Goal: Task Accomplishment & Management: Complete application form

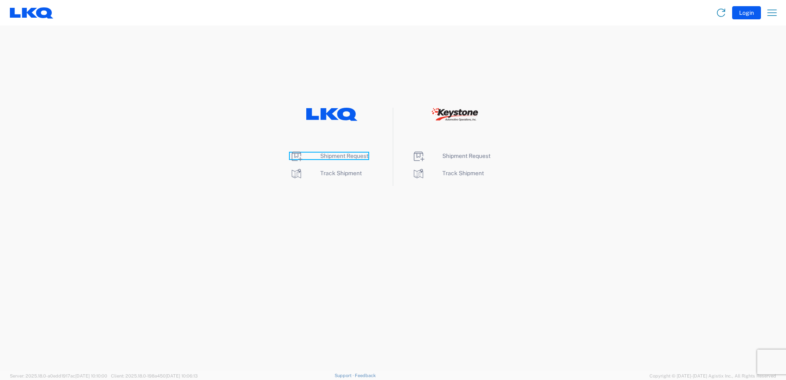
click at [346, 156] on span "Shipment Request" at bounding box center [344, 155] width 48 height 7
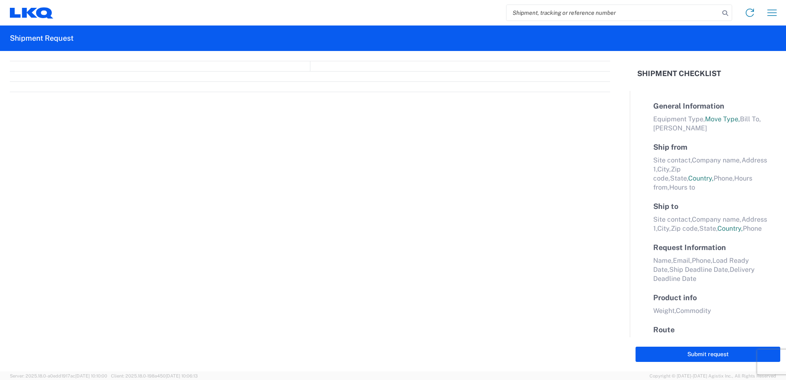
select select "FULL"
select select "LBS"
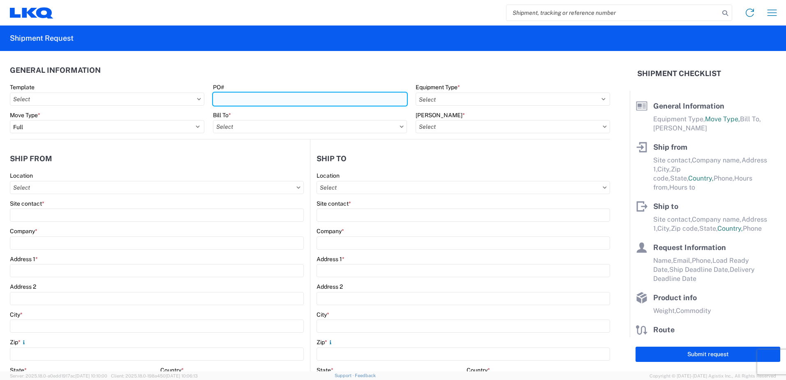
click at [246, 95] on input "PO#" at bounding box center [310, 98] width 194 height 13
type input "371-618"
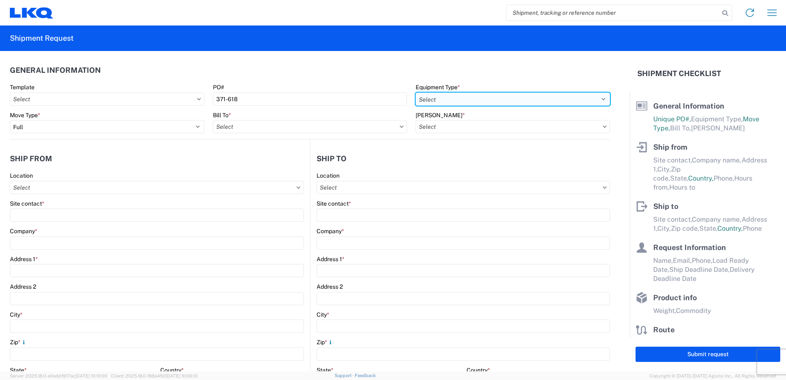
click at [430, 95] on select "Select 53’ Dry Van Flatbed Dropdeck (van) Lowboy (flatbed) Rail" at bounding box center [512, 98] width 194 height 13
select select "BCAR"
click at [415, 92] on select "Select 53’ Dry Van Flatbed Dropdeck (van) Lowboy (flatbed) Rail" at bounding box center [512, 98] width 194 height 13
click at [305, 131] on input "Bill To *" at bounding box center [310, 126] width 194 height 13
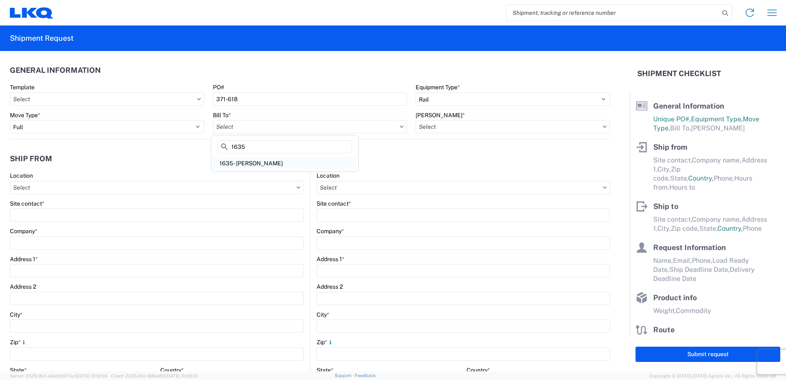
type input "1635"
click at [286, 166] on div "1635 - [PERSON_NAME]" at bounding box center [285, 163] width 144 height 13
type input "1635 - [PERSON_NAME]"
click at [450, 127] on input "[PERSON_NAME] *" at bounding box center [512, 126] width 194 height 13
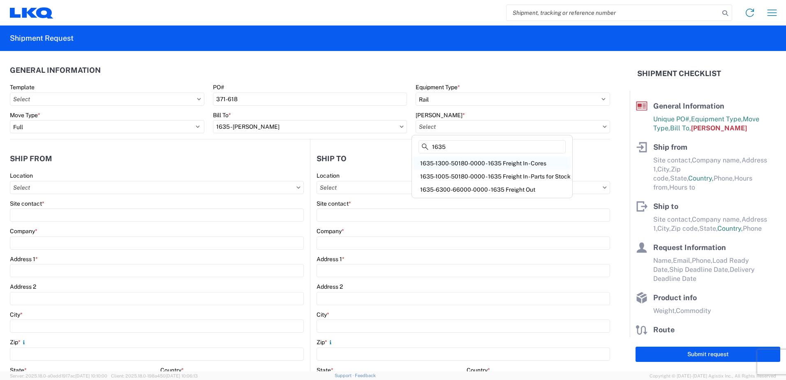
type input "1635"
click at [438, 164] on div "1635-1300-50180-0000 - 1635 Freight In - Cores" at bounding box center [491, 163] width 157 height 13
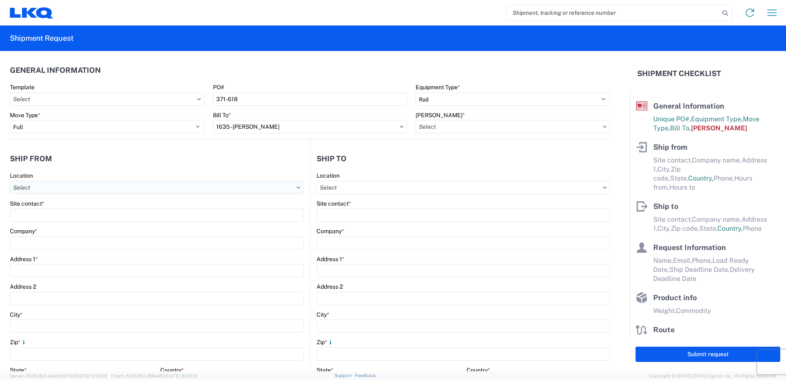
type input "1635-1300-50180-0000 - 1635 Freight In - Cores"
click at [42, 187] on input "Location" at bounding box center [157, 187] width 294 height 13
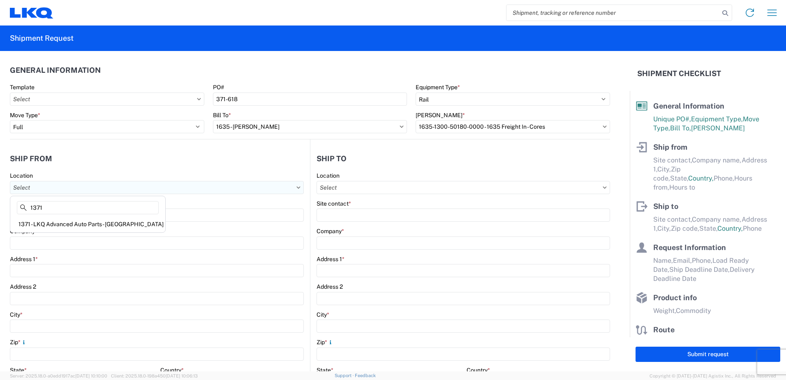
type input "1371"
click at [48, 224] on div "1371 - LKQ Advanced Auto Parts - [GEOGRAPHIC_DATA]" at bounding box center [88, 223] width 152 height 13
type input "1371 - LKQ Advanced Auto Parts - [GEOGRAPHIC_DATA]"
type input "LKQ Corporation"
type input "[STREET_ADDRESS][PERSON_NAME]"
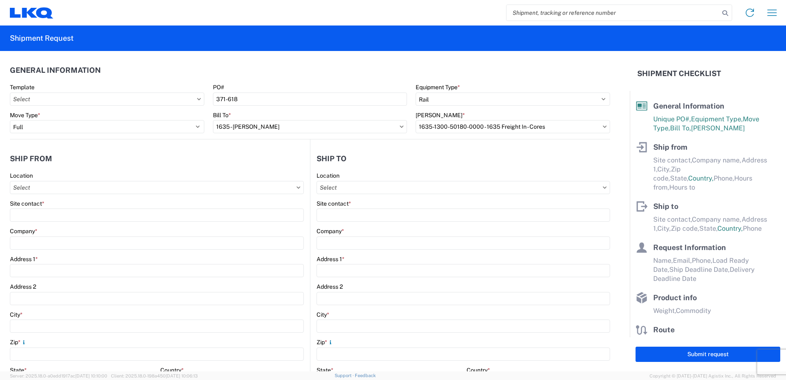
type input "[GEOGRAPHIC_DATA]"
type input "02864"
select select "RI"
select select "US"
type input "07:00"
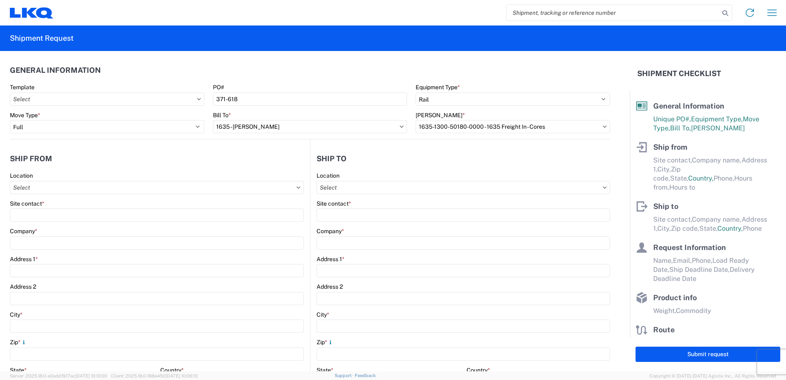
type input "17:00"
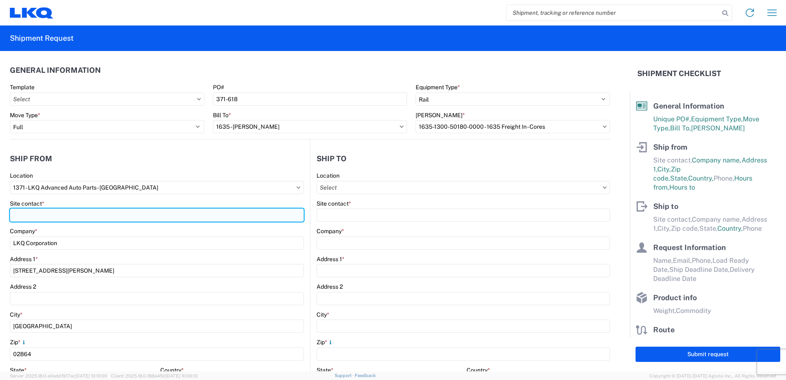
click at [44, 216] on input "Site contact *" at bounding box center [157, 214] width 294 height 13
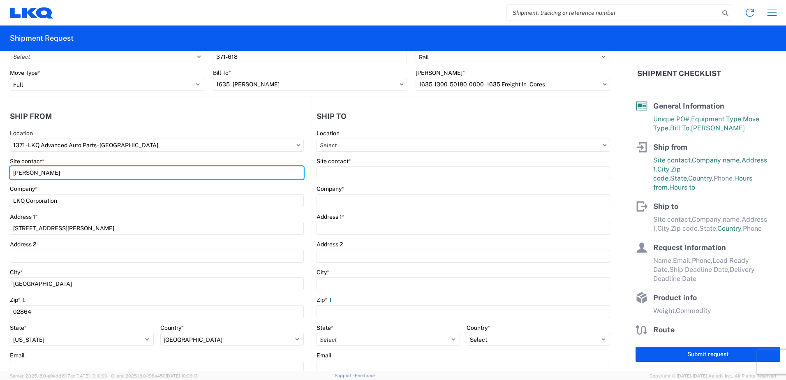
scroll to position [123, 0]
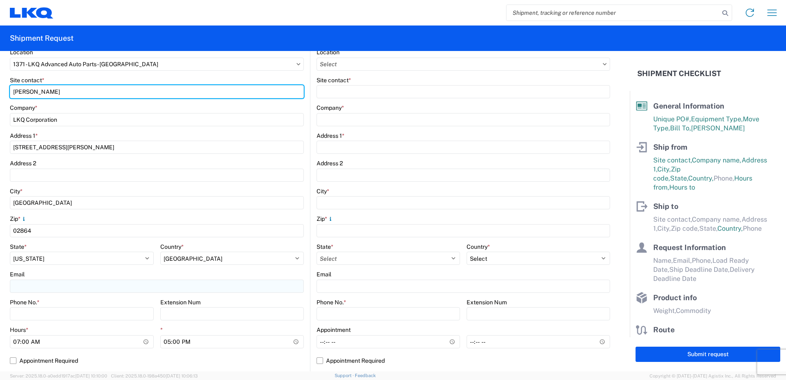
type input "[PERSON_NAME]"
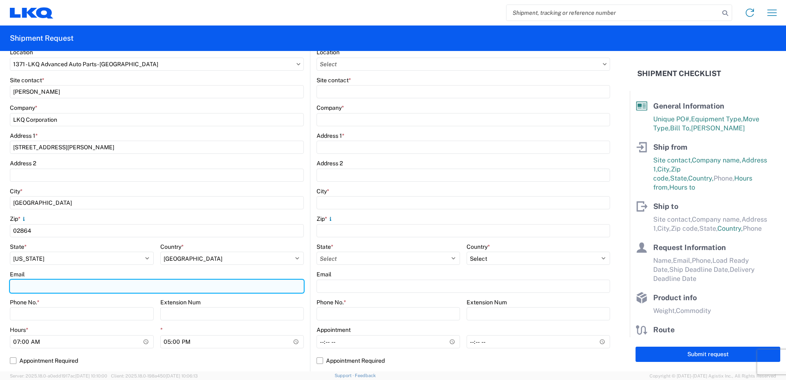
click at [26, 284] on input "Email" at bounding box center [157, 285] width 294 height 13
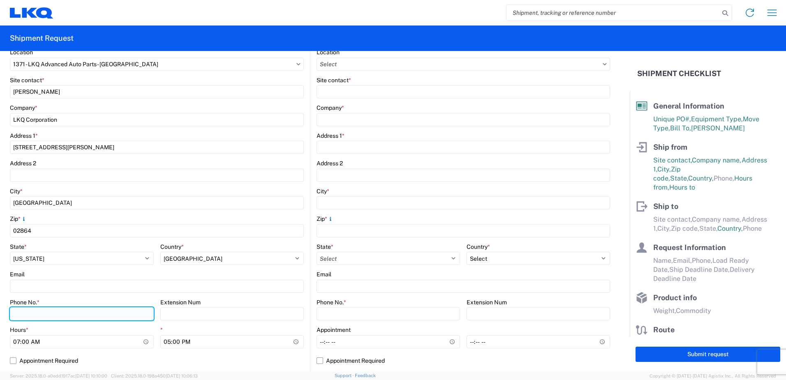
click at [25, 312] on input "Phone No. *" at bounding box center [82, 313] width 144 height 13
type input "5083532362"
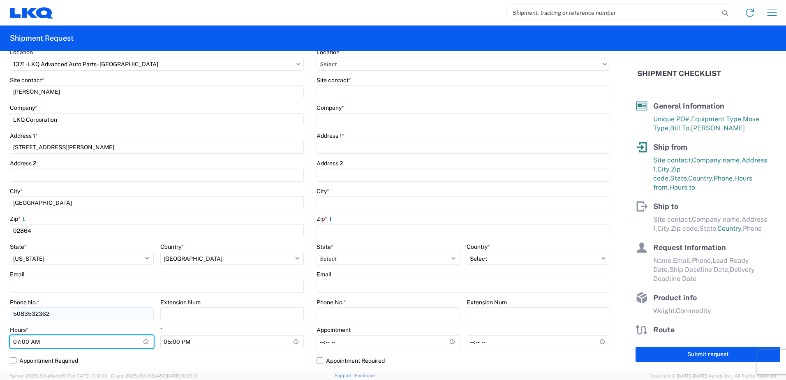
type input "08:00"
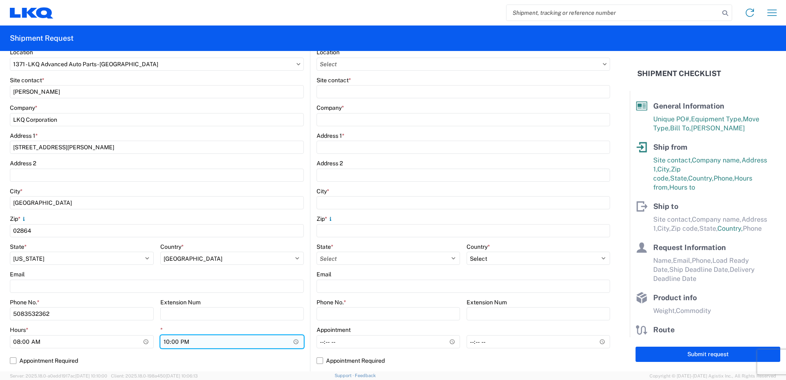
click at [184, 343] on input "22:00" at bounding box center [232, 341] width 144 height 13
type input "10:00"
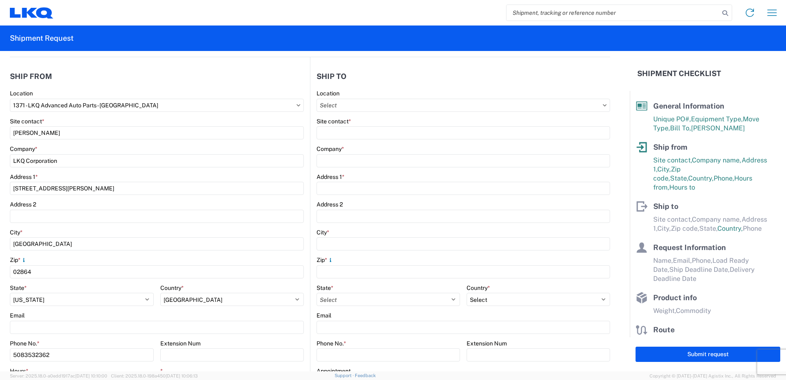
scroll to position [0, 0]
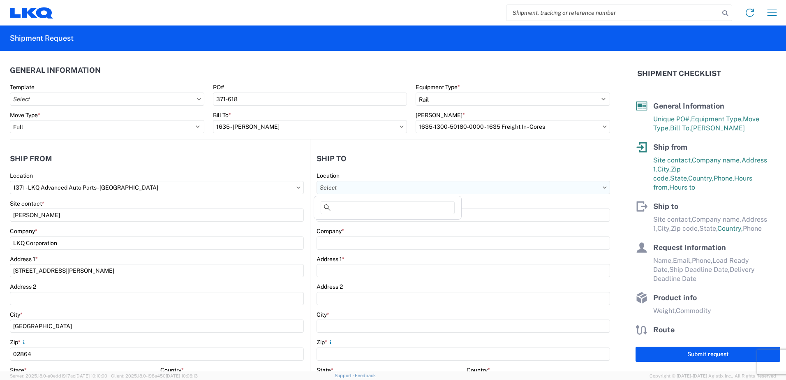
click at [346, 187] on input "Location" at bounding box center [462, 187] width 293 height 13
type input "1635"
click at [338, 226] on div "1635 - [PERSON_NAME]" at bounding box center [388, 223] width 144 height 13
type input "1635 - [PERSON_NAME]"
type input "[PERSON_NAME]"
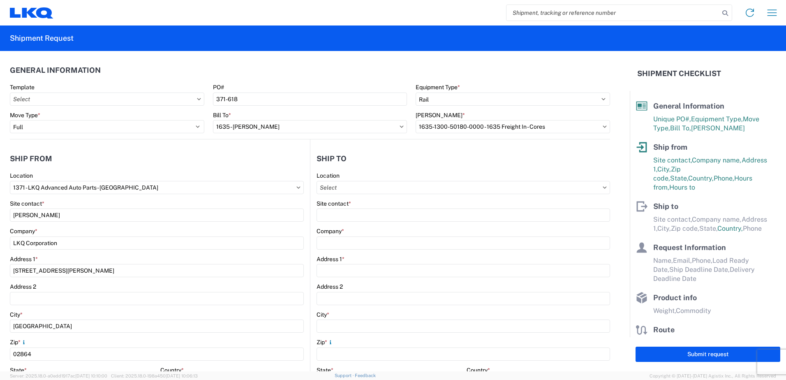
type input "LKQ Corporation"
type input "[STREET_ADDRESS][PERSON_NAME]"
type input "Suite C"
type input "Alsip"
type input "60803"
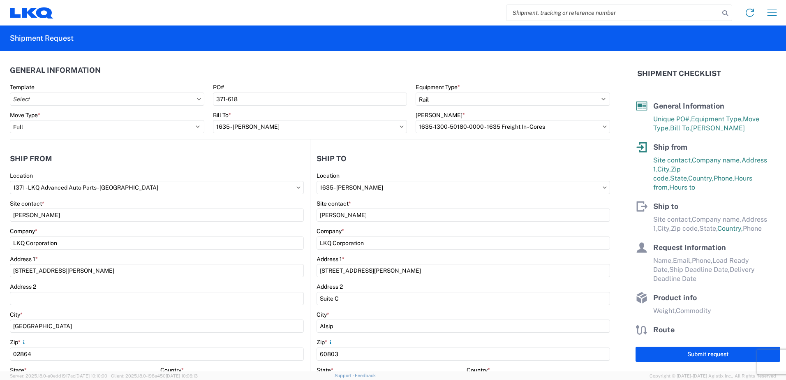
type input "[EMAIL_ADDRESS][DOMAIN_NAME]"
select select "IL"
select select "US"
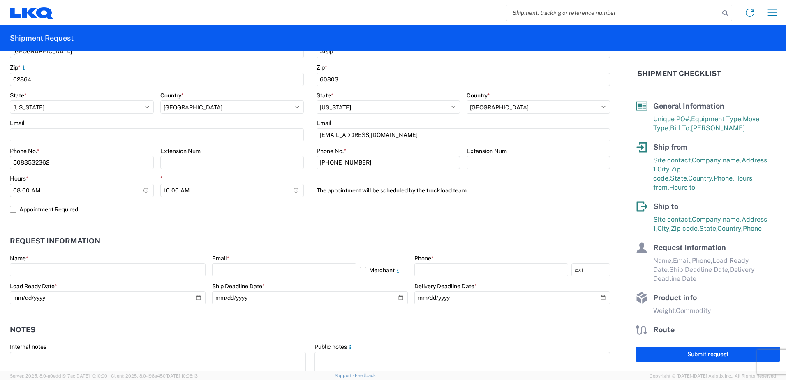
scroll to position [329, 0]
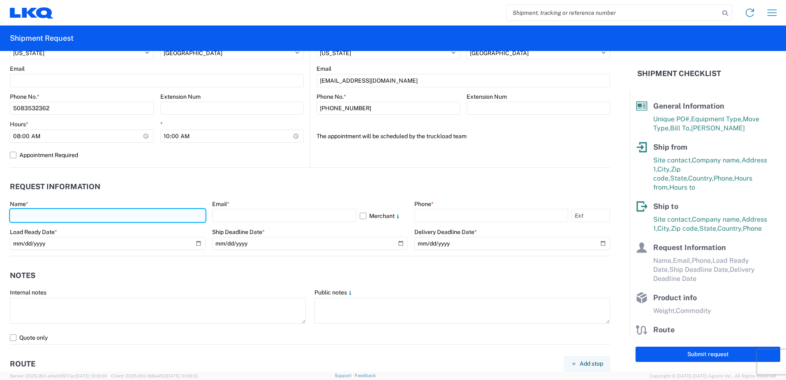
click at [33, 215] on input "text" at bounding box center [108, 215] width 196 height 13
type input "[PERSON_NAME]"
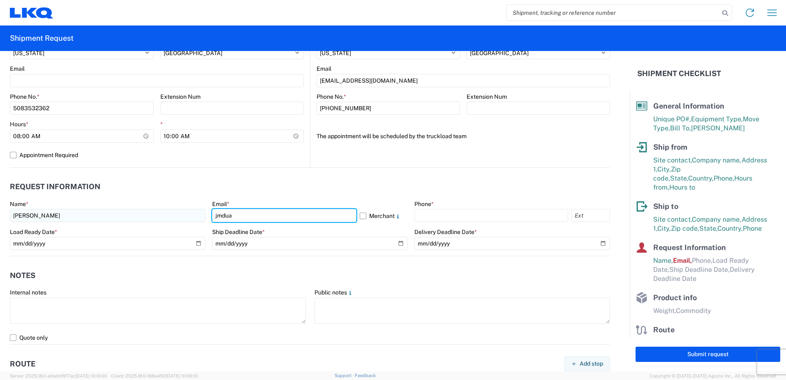
type input "[EMAIL_ADDRESS][DOMAIN_NAME]"
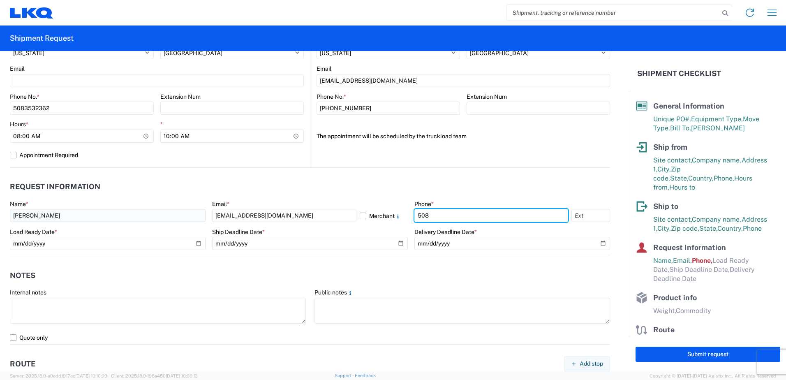
type input "5083532362"
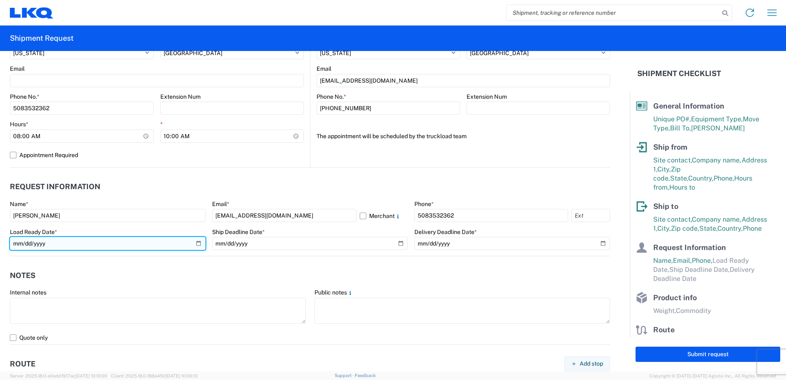
click at [196, 242] on input "date" at bounding box center [108, 243] width 196 height 13
type input "[DATE]"
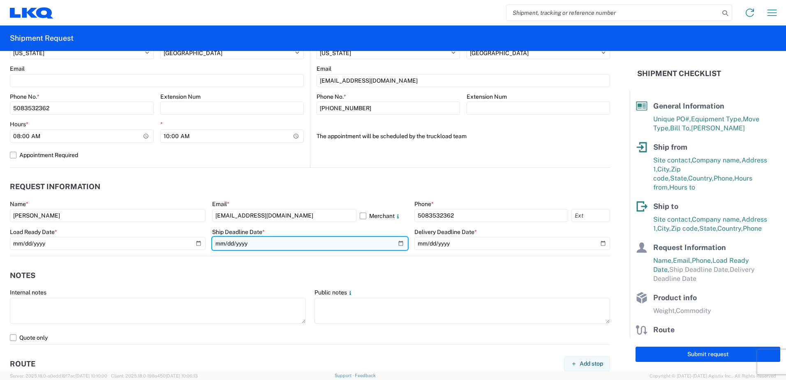
click at [399, 246] on input "date" at bounding box center [310, 243] width 196 height 13
click at [396, 242] on input "[DATE]" at bounding box center [310, 243] width 196 height 13
type input "[DATE]"
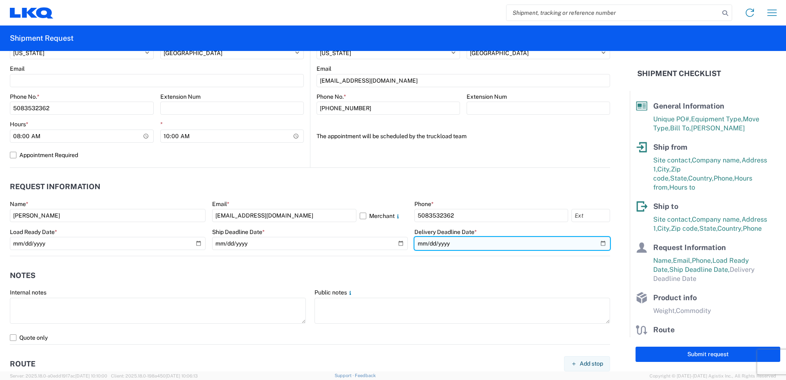
click at [446, 241] on input "date" at bounding box center [512, 243] width 196 height 13
click at [595, 242] on input "date" at bounding box center [512, 243] width 196 height 13
type input "[DATE]"
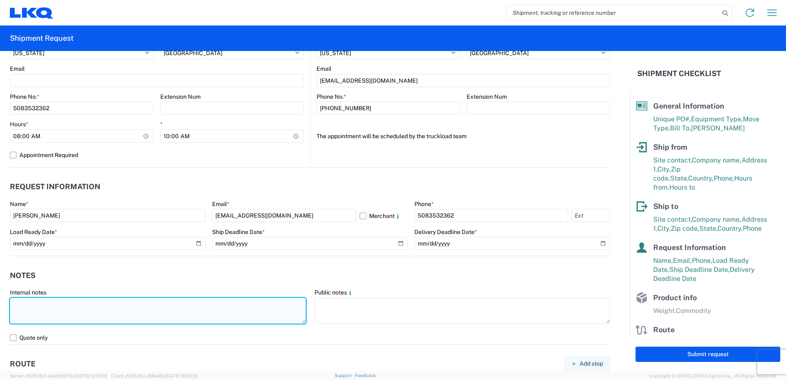
click at [35, 309] on textarea at bounding box center [158, 311] width 296 height 26
click at [39, 304] on textarea "yard is in a residential neighborhood driver must use truck GPS arrive before 1…" at bounding box center [158, 311] width 296 height 26
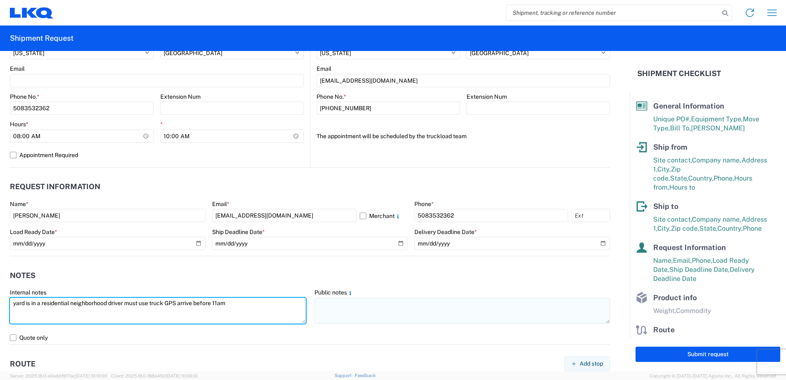
type textarea "yard is in a residential neighborhood driver must use truck GPS arrive before 1…"
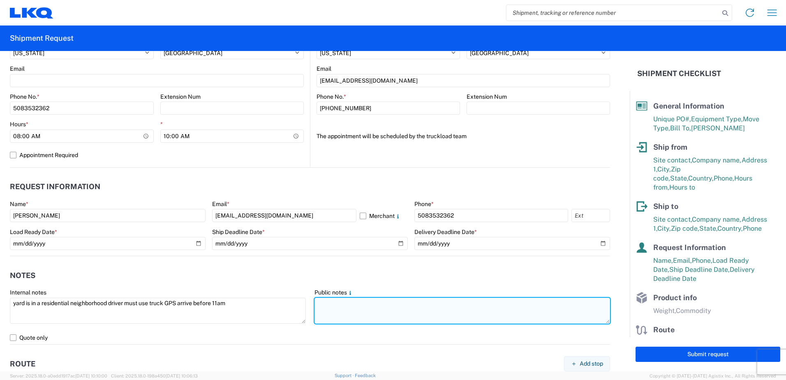
click at [330, 303] on textarea at bounding box center [462, 311] width 296 height 26
paste textarea "yard is in a residential neighborhood driver must use truck GPS arrive before 1…"
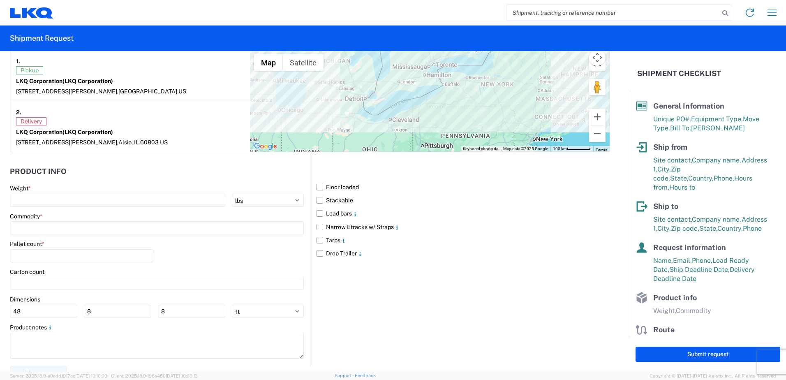
scroll to position [657, 0]
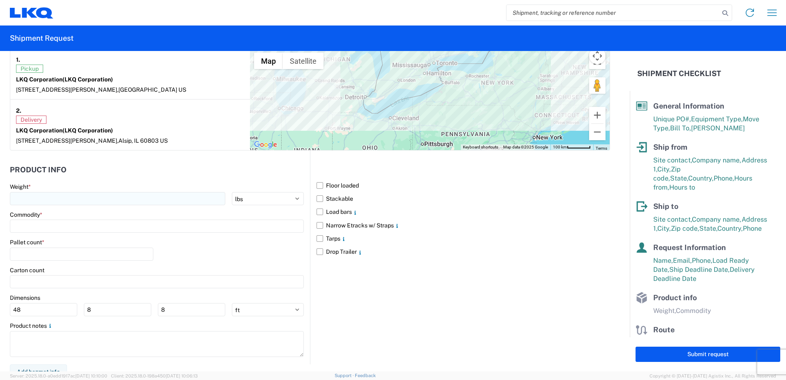
type textarea "yard is in a residential neighborhood driver must use truck GPS arrive before 1…"
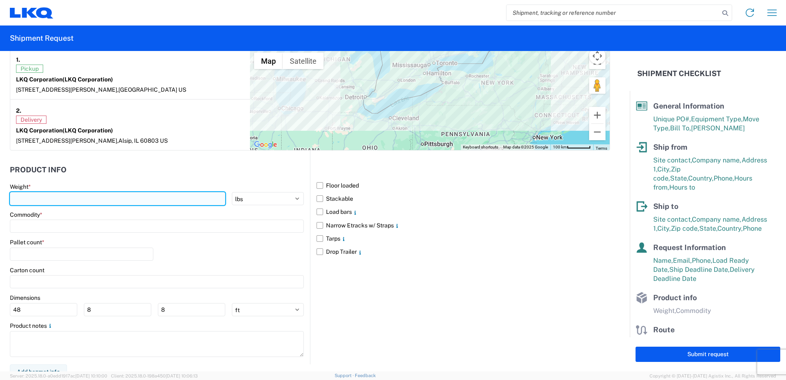
click at [23, 194] on input "number" at bounding box center [117, 198] width 215 height 13
type input "42000"
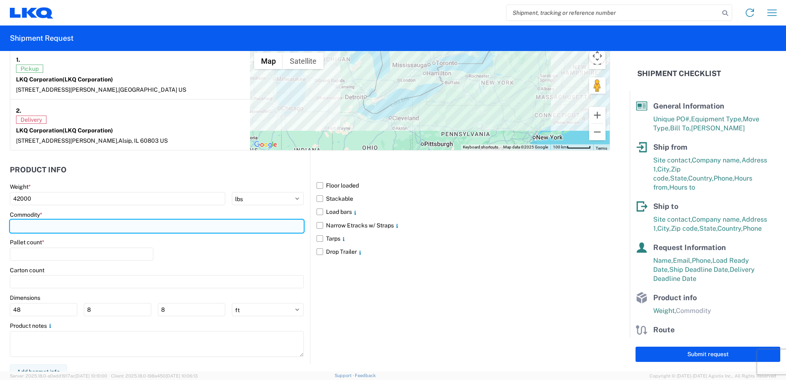
type input "a"
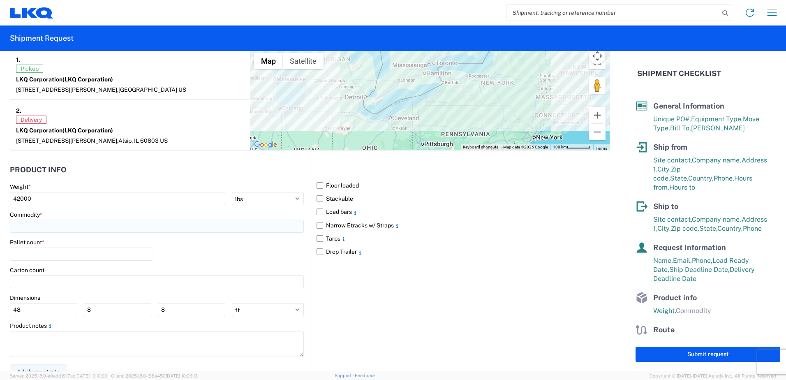
click at [23, 223] on input at bounding box center [157, 225] width 294 height 13
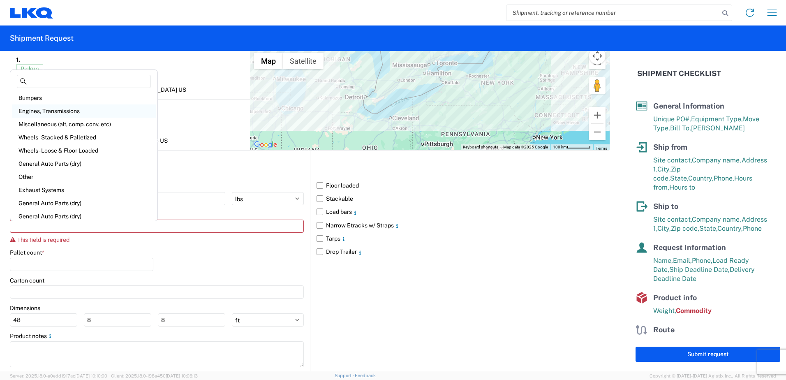
click at [28, 112] on div "Engines, Transmissions" at bounding box center [84, 110] width 144 height 13
type input "Engines, Transmissions"
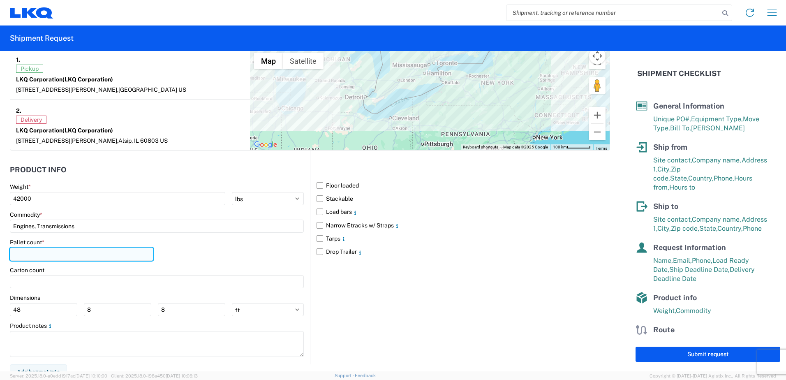
click at [35, 256] on input "number" at bounding box center [81, 253] width 143 height 13
type input "20"
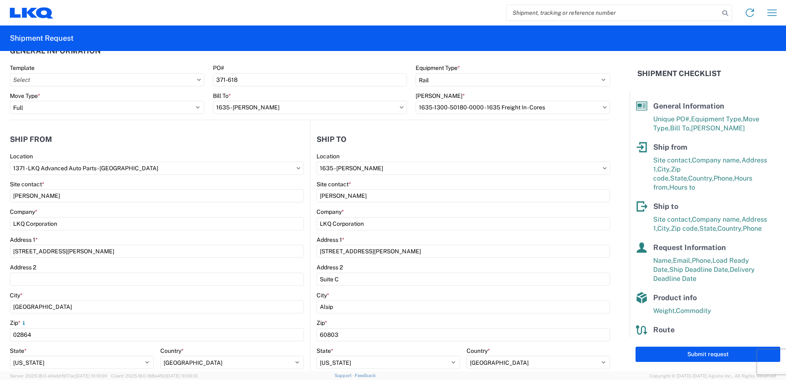
scroll to position [0, 0]
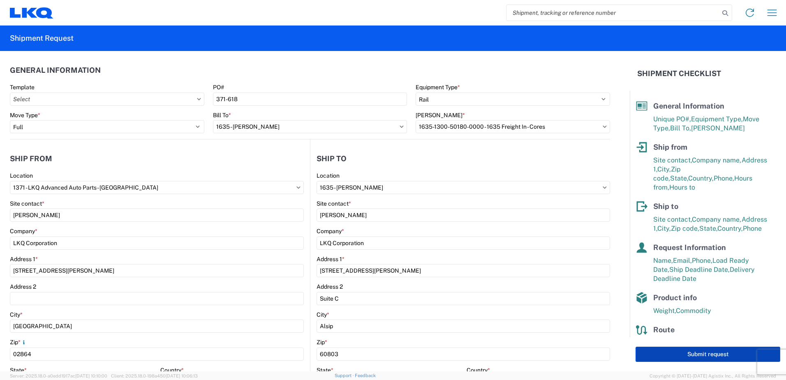
click at [672, 353] on button "Submit request" at bounding box center [707, 353] width 145 height 15
select select "US"
